Goal: Information Seeking & Learning: Learn about a topic

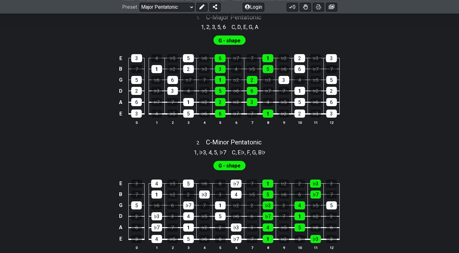
scroll to position [173, 0]
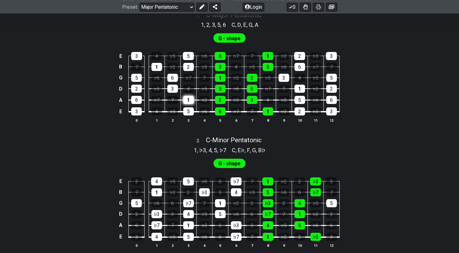
click at [190, 104] on div "1" at bounding box center [188, 100] width 11 height 8
click at [168, 93] on div "3" at bounding box center [172, 89] width 11 height 8
click at [189, 104] on div "1" at bounding box center [188, 100] width 11 height 8
click at [176, 93] on div "3" at bounding box center [172, 89] width 11 height 8
click at [163, 100] on td "♭7" at bounding box center [157, 95] width 16 height 12
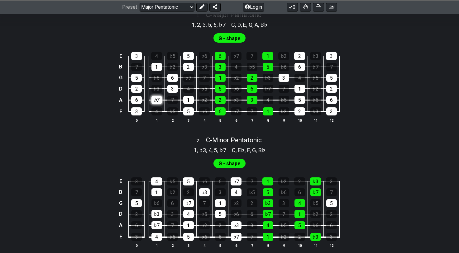
click at [155, 104] on div "♭7" at bounding box center [156, 100] width 11 height 8
click at [225, 43] on span "G - shape" at bounding box center [229, 38] width 22 height 9
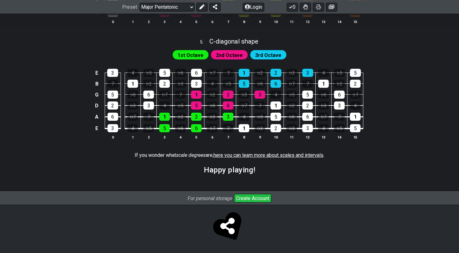
scroll to position [636, 0]
